Goal: Task Accomplishment & Management: Complete application form

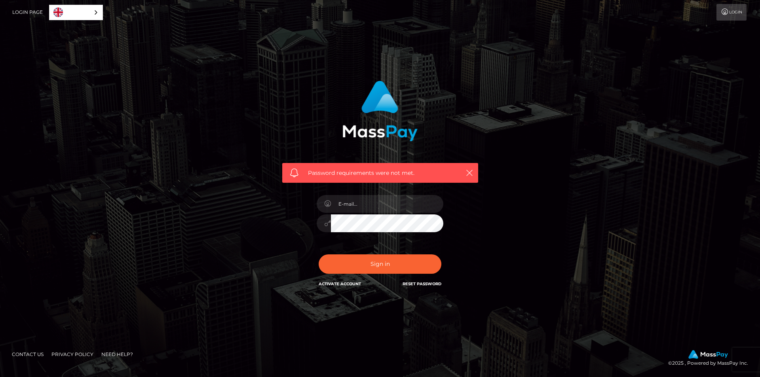
click at [505, 254] on div "Password requirements were not met. In order to protect your account, we're uti…" at bounding box center [380, 189] width 452 height 228
drag, startPoint x: 524, startPoint y: 181, endPoint x: 441, endPoint y: 215, distance: 89.2
click at [524, 181] on div "Password requirements were not met. In order to protect your account, we're uti…" at bounding box center [380, 189] width 452 height 228
click at [385, 199] on input "email" at bounding box center [387, 204] width 112 height 18
click at [373, 171] on span "Password requirements were not met." at bounding box center [380, 173] width 145 height 8
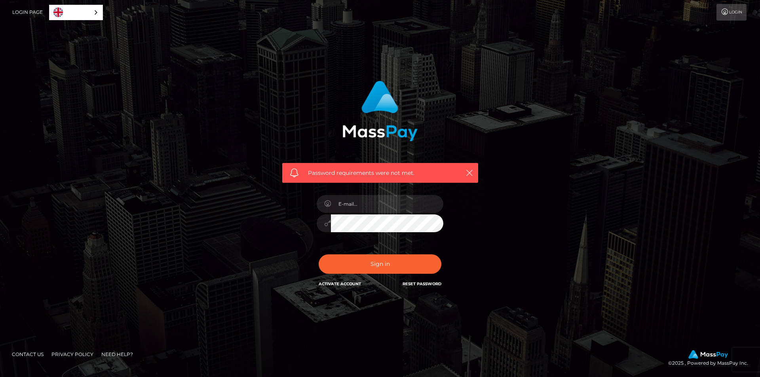
click at [349, 181] on div "Password requirements were not met." at bounding box center [380, 173] width 196 height 20
click at [351, 176] on span "Password requirements were not met." at bounding box center [380, 173] width 145 height 8
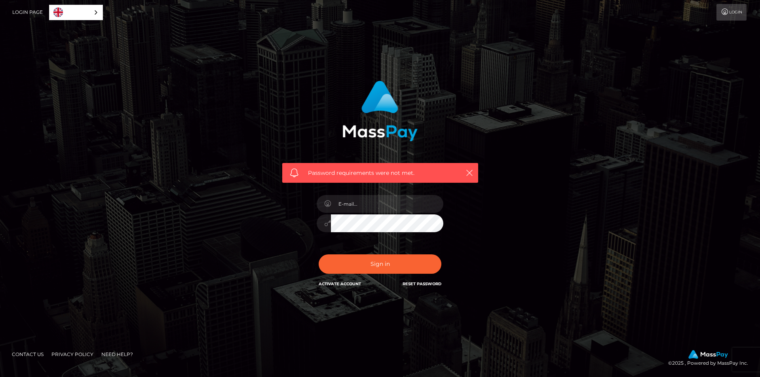
click at [89, 57] on div "Password requirements were not met. In order to protect your account, we're uti…" at bounding box center [380, 188] width 760 height 347
click at [344, 210] on input "email" at bounding box center [387, 204] width 112 height 18
paste input "Password requirements were not met."
click at [370, 206] on input "Password requirements were not met." at bounding box center [387, 204] width 112 height 18
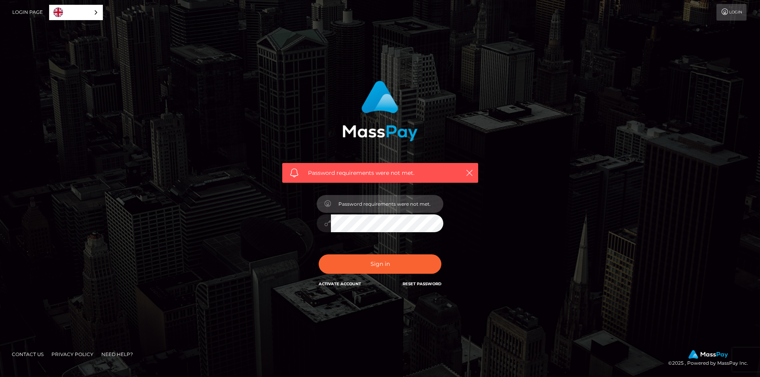
click at [370, 206] on input "Password requirements were not met." at bounding box center [387, 204] width 112 height 18
paste input "[EMAIL_ADDRESS][DOMAIN_NAME]"
type input "[EMAIL_ADDRESS][DOMAIN_NAME]"
drag, startPoint x: 267, startPoint y: 222, endPoint x: 318, endPoint y: 232, distance: 52.0
click at [318, 232] on div "Password requirements were not met. In order to protect your account, we're uti…" at bounding box center [380, 189] width 452 height 228
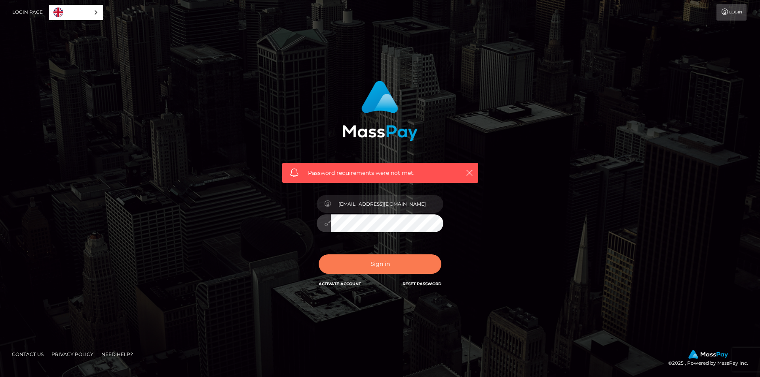
click at [383, 272] on button "Sign in" at bounding box center [380, 264] width 123 height 19
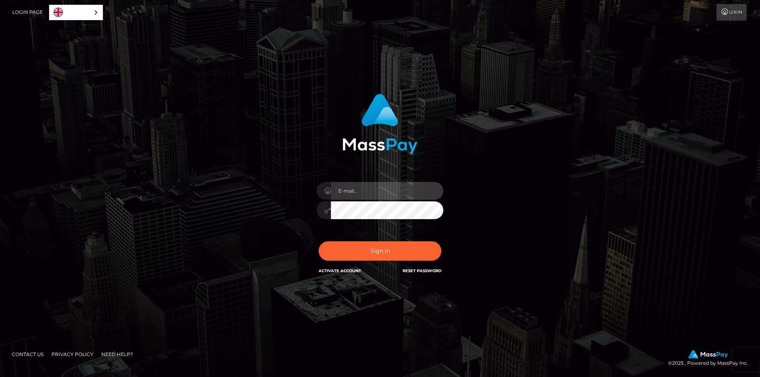
click at [385, 194] on input "email" at bounding box center [387, 191] width 112 height 18
click at [400, 191] on input "email" at bounding box center [387, 191] width 112 height 18
paste input "[EMAIL_ADDRESS][DOMAIN_NAME]"
type input "[EMAIL_ADDRESS][DOMAIN_NAME]"
click at [365, 155] on div "In order to protect your account, we're utilizing the help of a captcha service…" at bounding box center [380, 185] width 208 height 194
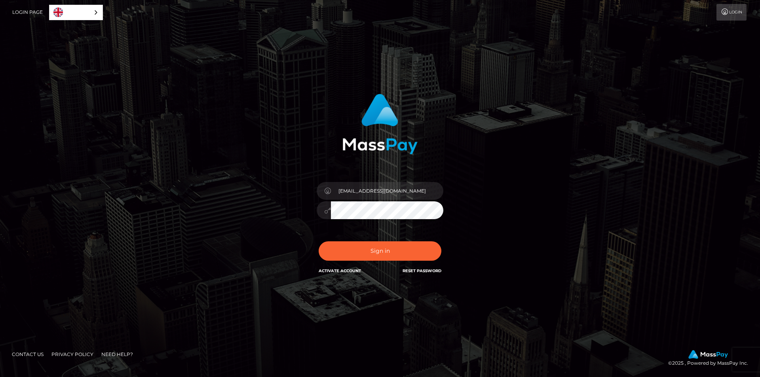
click at [367, 220] on div "[EMAIL_ADDRESS][DOMAIN_NAME]" at bounding box center [380, 206] width 139 height 61
click at [374, 251] on button "Sign in" at bounding box center [380, 251] width 123 height 19
